Goal: Task Accomplishment & Management: Manage account settings

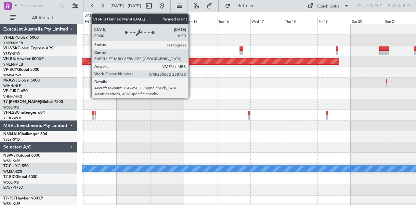
click at [313, 80] on div "Planned Maint [GEOGRAPHIC_DATA] ([GEOGRAPHIC_DATA]) Planned Maint [GEOGRAPHIC_D…" at bounding box center [249, 201] width 334 height 354
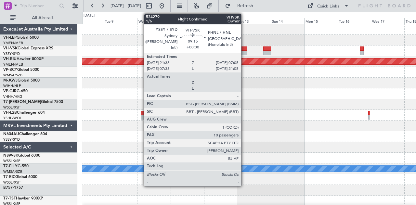
click at [245, 51] on div at bounding box center [240, 53] width 13 height 5
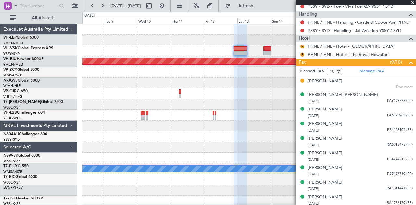
scroll to position [257, 0]
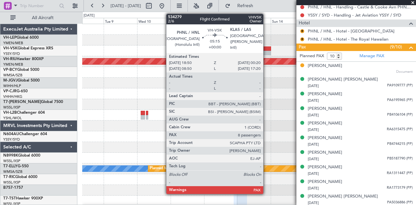
click at [267, 53] on div at bounding box center [267, 53] width 8 height 5
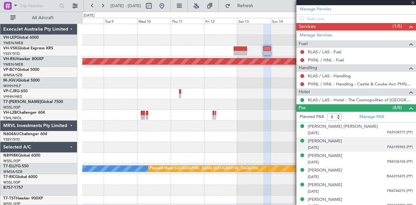
scroll to position [212, 0]
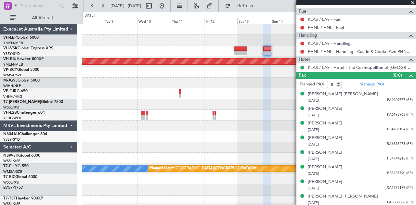
click at [240, 197] on div at bounding box center [249, 201] width 334 height 11
click at [178, 197] on div at bounding box center [249, 201] width 334 height 11
click at [185, 60] on div "Planned Maint [GEOGRAPHIC_DATA] ([GEOGRAPHIC_DATA]) Planned Maint [GEOGRAPHIC_D…" at bounding box center [249, 201] width 334 height 354
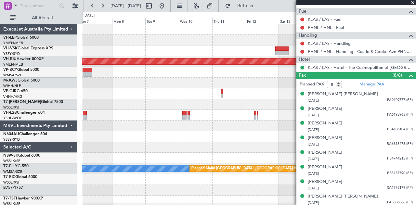
click at [144, 87] on div at bounding box center [249, 83] width 334 height 11
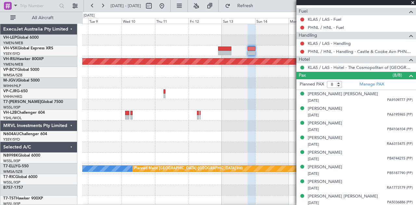
click at [167, 77] on div at bounding box center [249, 72] width 334 height 11
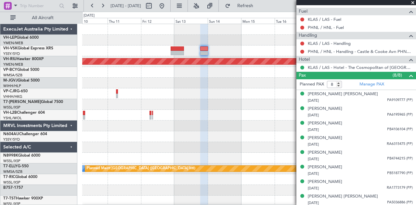
click at [412, 1] on span at bounding box center [413, 3] width 7 height 6
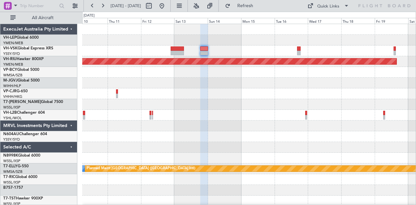
type input "0"
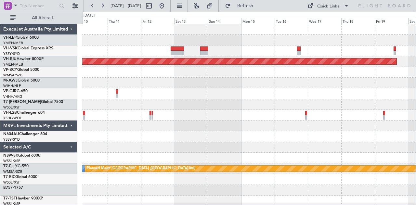
scroll to position [0, 0]
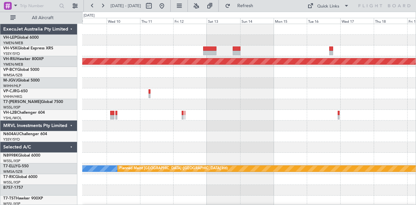
click at [316, 146] on div "Planned Maint [GEOGRAPHIC_DATA] ([GEOGRAPHIC_DATA]) [PERSON_NAME] Planned Maint…" at bounding box center [249, 201] width 334 height 354
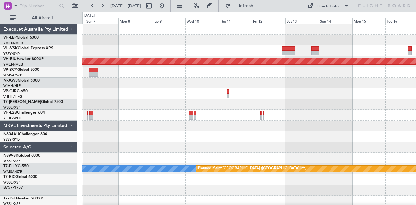
click at [193, 91] on div "Planned Maint [GEOGRAPHIC_DATA] ([GEOGRAPHIC_DATA]) Planned Maint [GEOGRAPHIC_D…" at bounding box center [249, 201] width 334 height 354
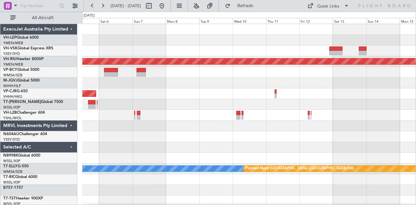
click at [243, 111] on div "Planned Maint [GEOGRAPHIC_DATA] ([GEOGRAPHIC_DATA]) Planned Maint [GEOGRAPHIC_D…" at bounding box center [249, 201] width 334 height 354
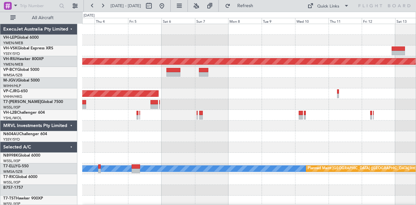
click at [156, 132] on div "Planned Maint [GEOGRAPHIC_DATA] ([GEOGRAPHIC_DATA]) Planned Maint [GEOGRAPHIC_D…" at bounding box center [249, 201] width 334 height 354
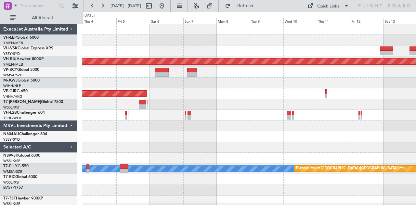
click at [236, 127] on div at bounding box center [249, 126] width 334 height 11
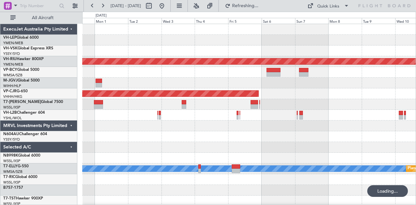
click at [278, 132] on div "Unplanned Maint Wichita (Wichita Mid-continent) Planned Maint [GEOGRAPHIC_DATA]…" at bounding box center [249, 201] width 334 height 354
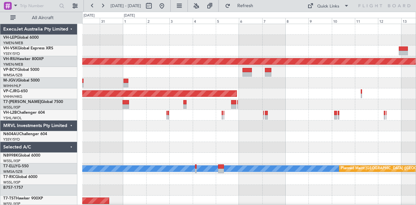
click at [227, 120] on div at bounding box center [249, 115] width 334 height 11
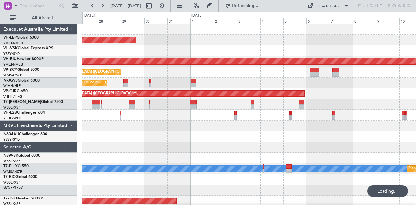
click at [270, 127] on div at bounding box center [249, 126] width 334 height 11
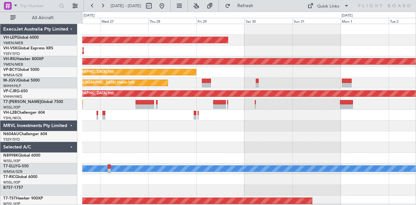
click at [258, 134] on div "Unplanned Maint Wichita (Wichita Mid-continent) Unplanned Maint Sydney ([PERSON…" at bounding box center [249, 201] width 334 height 354
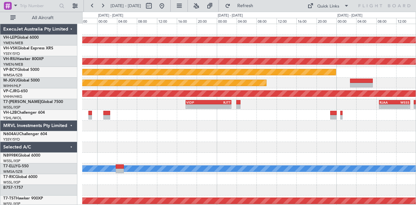
click at [164, 140] on div at bounding box center [249, 136] width 334 height 11
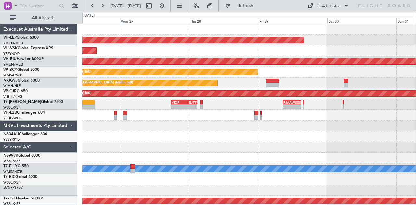
click at [165, 140] on div at bounding box center [249, 136] width 334 height 11
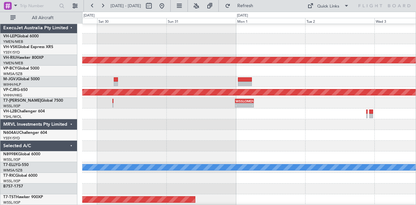
click at [143, 132] on div at bounding box center [249, 135] width 334 height 11
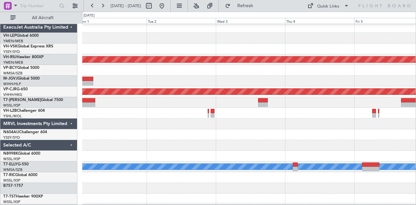
click at [111, 129] on div at bounding box center [249, 134] width 334 height 11
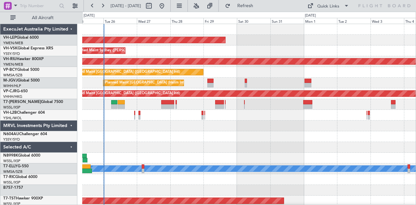
click at [321, 142] on div "Unplanned Maint Wichita (Wichita Mid-continent) Unplanned Maint Sydney ([PERSON…" at bounding box center [249, 201] width 334 height 354
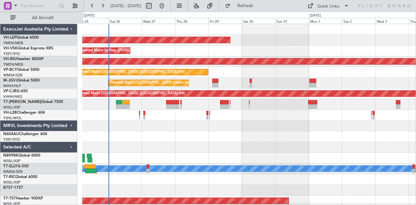
click at [132, 136] on div at bounding box center [249, 136] width 334 height 11
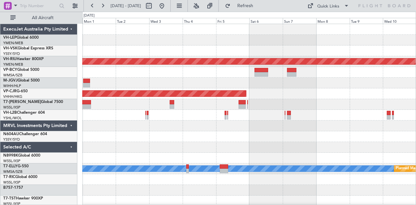
click at [122, 136] on div "Unplanned Maint Wichita (Wichita Mid-continent) Planned Maint [GEOGRAPHIC_DATA]…" at bounding box center [249, 201] width 334 height 354
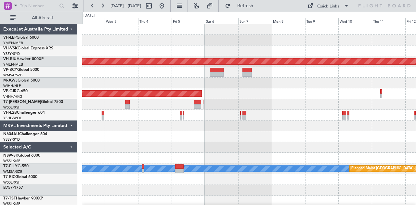
click at [108, 135] on div "Planned Maint [GEOGRAPHIC_DATA] ([GEOGRAPHIC_DATA]) Planned Maint [GEOGRAPHIC_D…" at bounding box center [249, 201] width 334 height 354
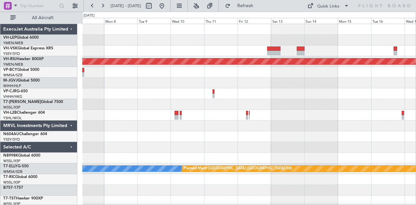
click at [102, 137] on div "Planned Maint [GEOGRAPHIC_DATA] ([GEOGRAPHIC_DATA]) Planned Maint [GEOGRAPHIC_D…" at bounding box center [249, 201] width 334 height 354
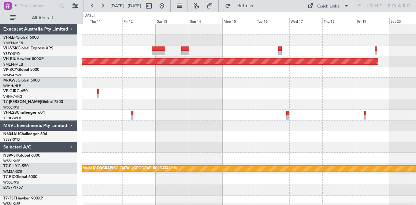
click at [70, 137] on div "Planned Maint [GEOGRAPHIC_DATA] ([GEOGRAPHIC_DATA]) [PERSON_NAME] Planned Maint…" at bounding box center [208, 108] width 416 height 193
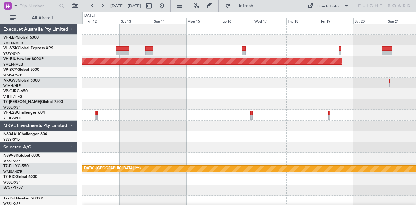
click at [277, 135] on div "Planned Maint [GEOGRAPHIC_DATA] ([GEOGRAPHIC_DATA]) [PERSON_NAME] Planned Maint…" at bounding box center [249, 201] width 334 height 354
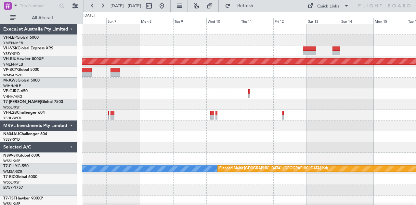
click at [377, 153] on div "Planned Maint [GEOGRAPHIC_DATA] ([GEOGRAPHIC_DATA]) Planned Maint [GEOGRAPHIC_D…" at bounding box center [249, 201] width 334 height 354
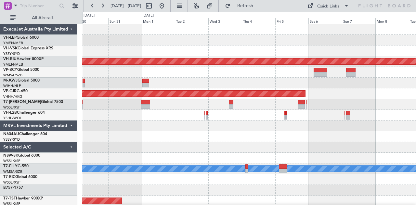
click at [354, 142] on div "Unplanned Maint Wichita (Wichita Mid-continent) Planned Maint [GEOGRAPHIC_DATA]…" at bounding box center [249, 201] width 334 height 354
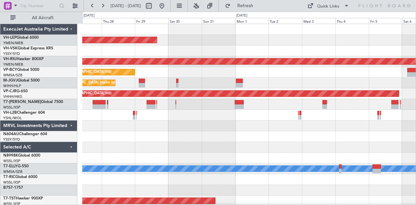
click at [299, 150] on div "Unplanned Maint Wichita (Wichita Mid-continent) Unplanned Maint Sydney ([PERSON…" at bounding box center [249, 201] width 334 height 354
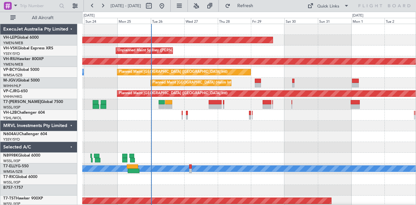
click at [218, 140] on div at bounding box center [249, 136] width 334 height 11
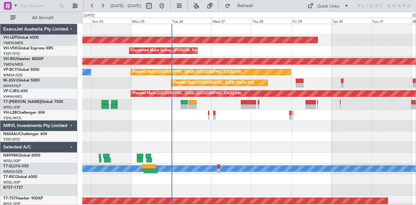
click at [176, 135] on div "Unplanned Maint Wichita (Wichita Mid-continent) Unplanned Maint Sydney ([PERSON…" at bounding box center [249, 201] width 334 height 354
